Goal: Task Accomplishment & Management: Complete application form

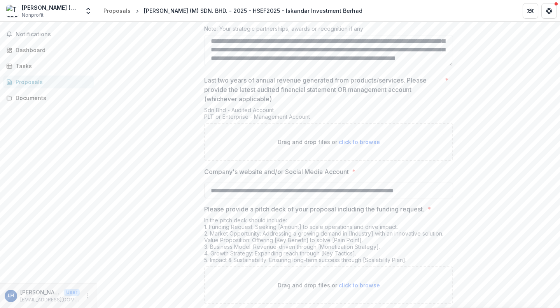
scroll to position [1566, 0]
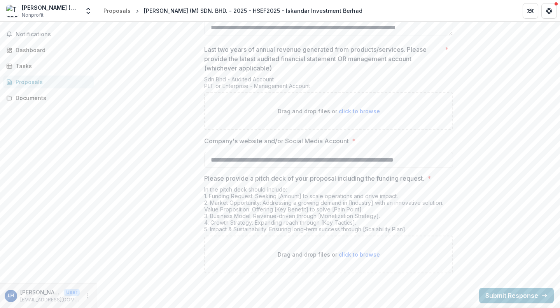
click at [292, 120] on div "Drag and drop files or click to browse" at bounding box center [328, 111] width 249 height 38
click at [357, 108] on div "Drag and drop files or click to browse" at bounding box center [328, 111] width 249 height 38
type input "**********"
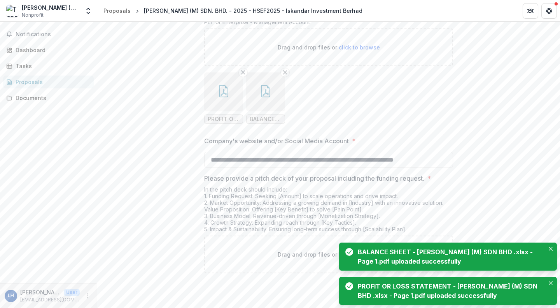
scroll to position [1630, 0]
click at [296, 252] on p "Drag and drop files or click to browse" at bounding box center [329, 254] width 102 height 8
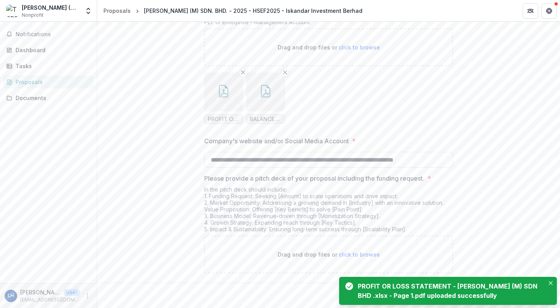
type input "**********"
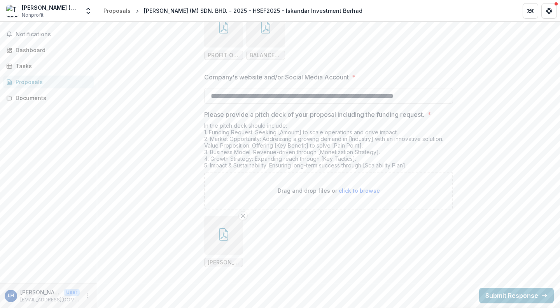
scroll to position [1694, 0]
click at [535, 291] on button "Submit Response" at bounding box center [516, 296] width 75 height 16
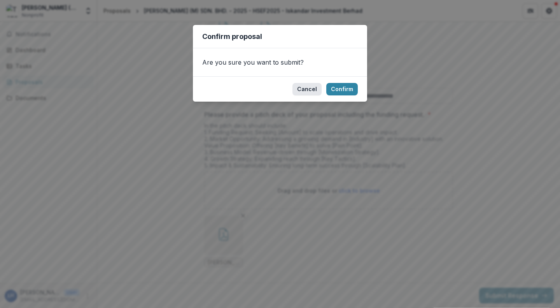
click at [310, 87] on button "Cancel" at bounding box center [307, 89] width 29 height 12
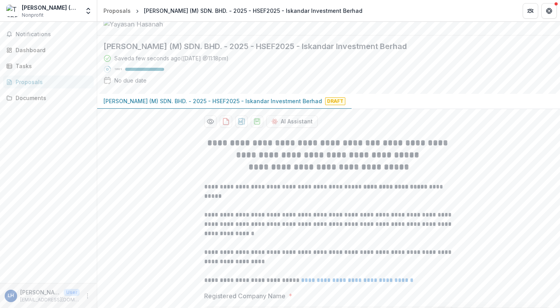
scroll to position [0, 0]
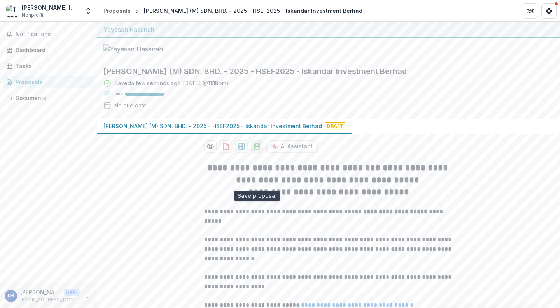
click at [258, 150] on icon "download-proposal" at bounding box center [257, 146] width 8 height 8
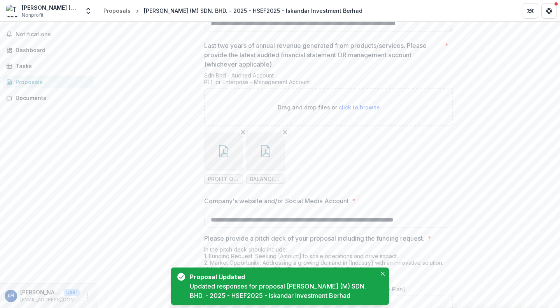
scroll to position [1694, 0]
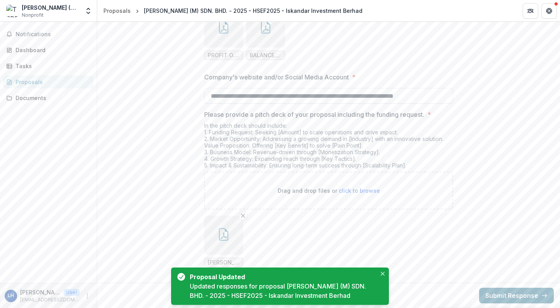
click at [504, 294] on button "Submit Response" at bounding box center [516, 296] width 75 height 16
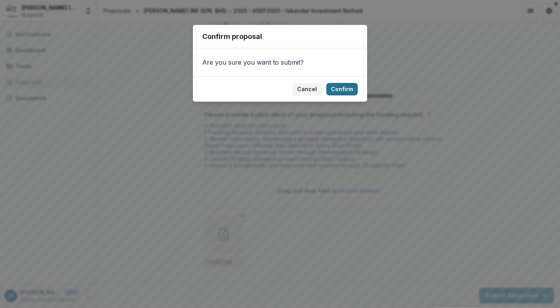
click at [344, 91] on button "Confirm" at bounding box center [342, 89] width 32 height 12
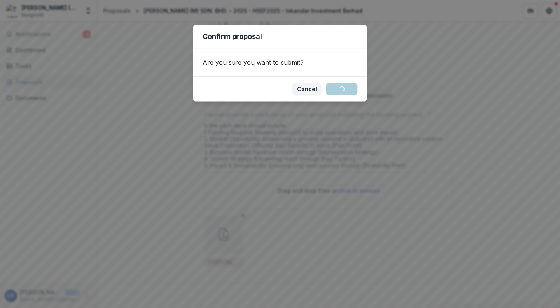
scroll to position [41, 0]
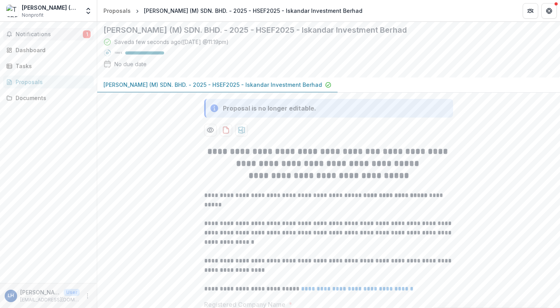
click at [39, 37] on button "Notifications 1" at bounding box center [48, 34] width 91 height 12
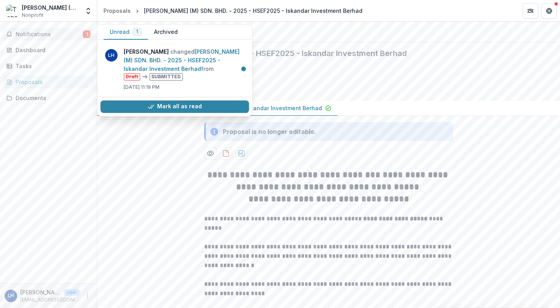
scroll to position [0, 0]
